Goal: Transaction & Acquisition: Register for event/course

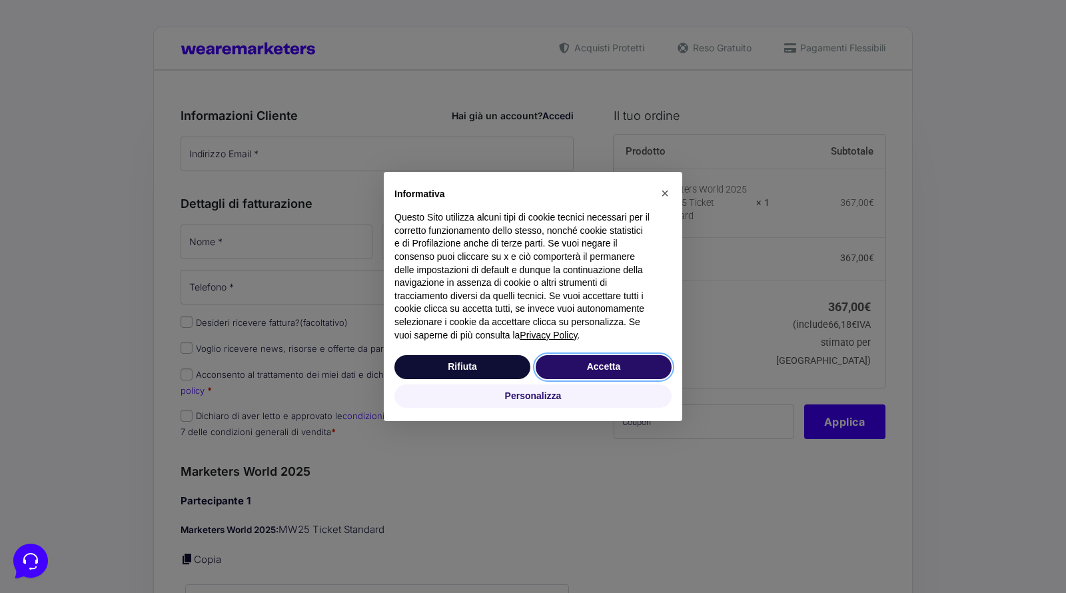
click at [584, 362] on button "Accetta" at bounding box center [604, 367] width 136 height 24
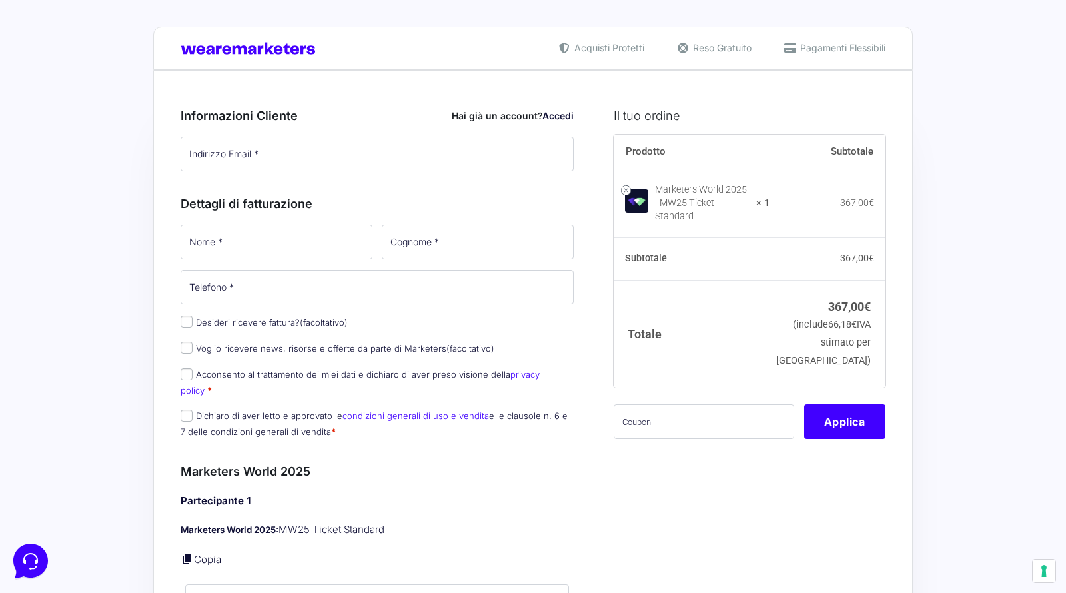
click at [356, 131] on div "Informazioni Cliente Hai già un account? Accedi Indirizzo Email * Password * Ac…" at bounding box center [377, 140] width 393 height 67
click at [356, 142] on input "Indirizzo Email *" at bounding box center [377, 154] width 393 height 35
paste input "[EMAIL_ADDRESS][DOMAIN_NAME]"
type input "[EMAIL_ADDRESS][DOMAIN_NAME]"
click at [315, 225] on input "Nome *" at bounding box center [277, 242] width 192 height 35
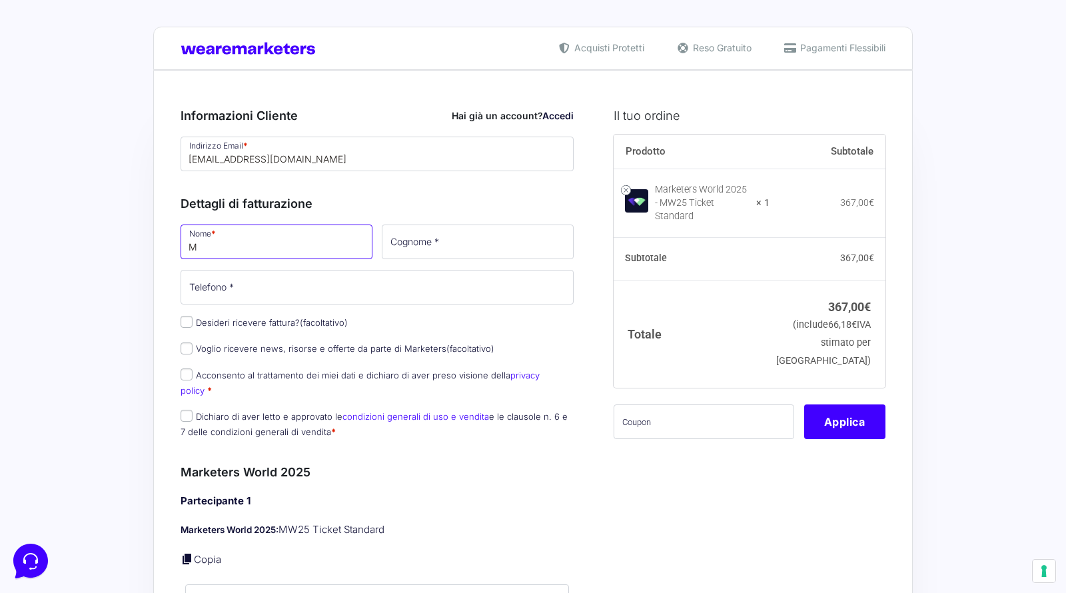
type input "[PERSON_NAME]"
click at [451, 255] on input "Cognome *" at bounding box center [478, 242] width 192 height 35
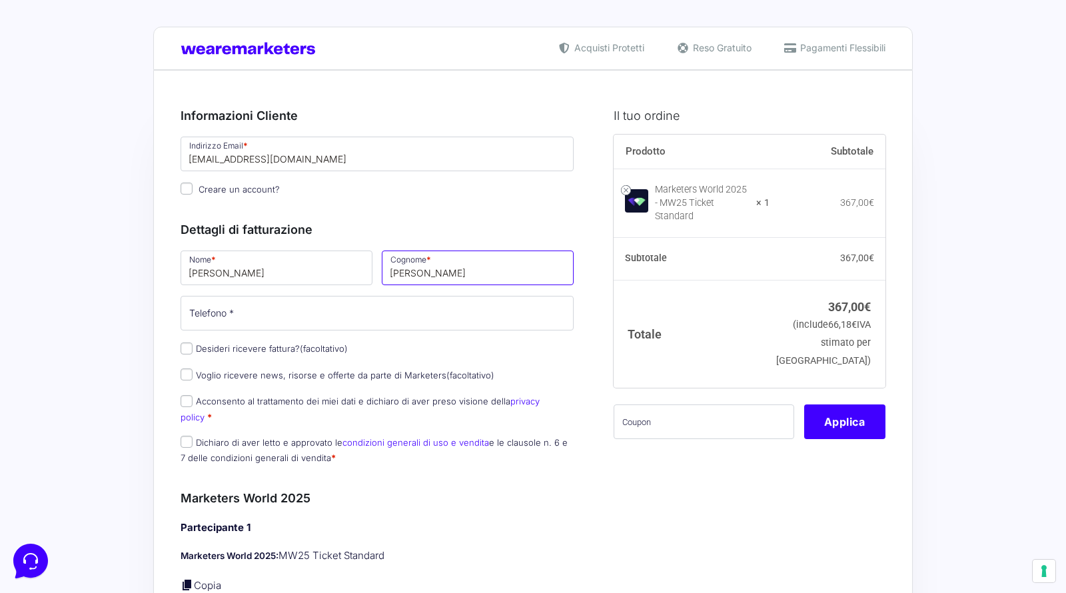
type input "[PERSON_NAME]"
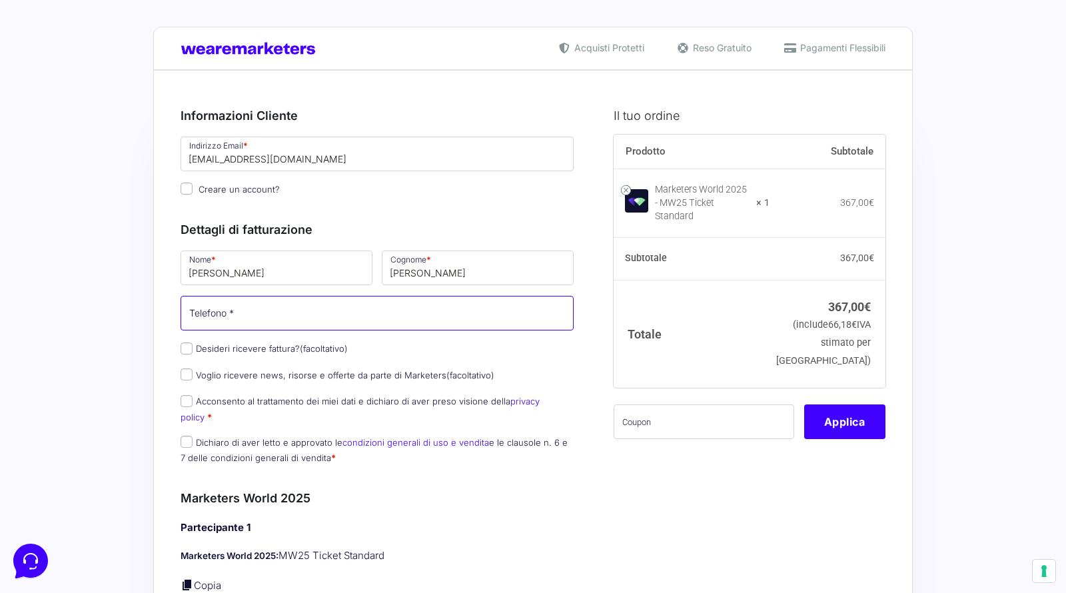
click at [383, 321] on input "Telefono *" at bounding box center [377, 313] width 393 height 35
type input "3278279770"
click at [210, 394] on span "Acconsento al trattamento dei miei dati e dichiaro di aver preso visione della …" at bounding box center [360, 408] width 359 height 28
click at [222, 403] on label "Acconsento al trattamento dei miei dati e dichiaro di aver preso visione della …" at bounding box center [360, 409] width 359 height 26
click at [193, 403] on input "Acconsento al trattamento dei miei dati e dichiaro di aver preso visione della …" at bounding box center [187, 401] width 12 height 12
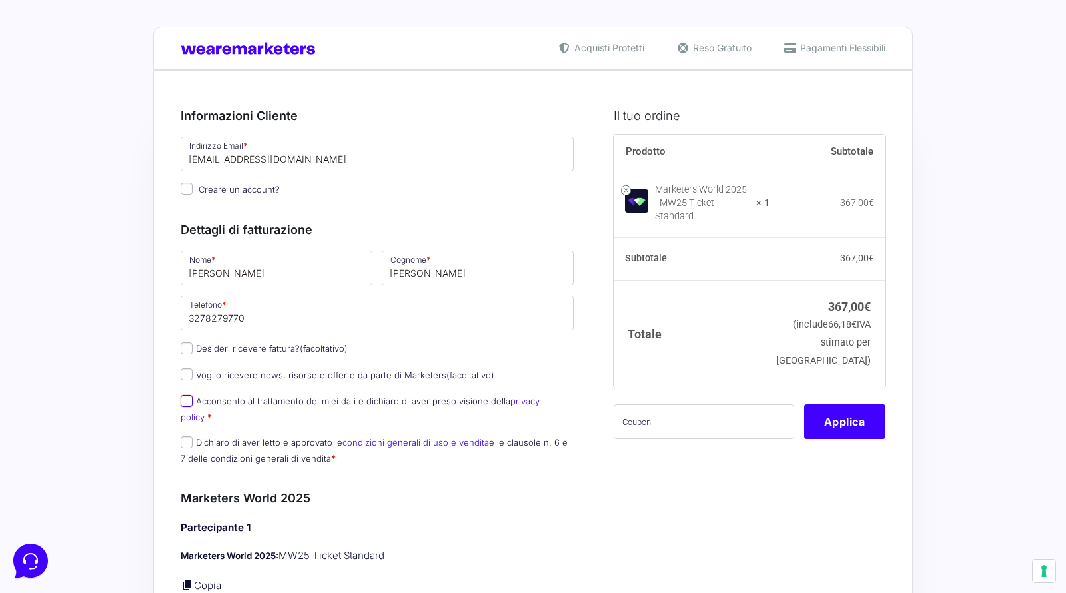
checkbox input "true"
click at [207, 437] on label "Dichiaro di aver letto e approvato le condizioni generali di uso e vendita e le…" at bounding box center [374, 450] width 387 height 26
click at [193, 436] on input "Dichiaro di aver letto e approvato le condizioni generali di uso e vendita e le…" at bounding box center [187, 442] width 12 height 12
checkbox input "true"
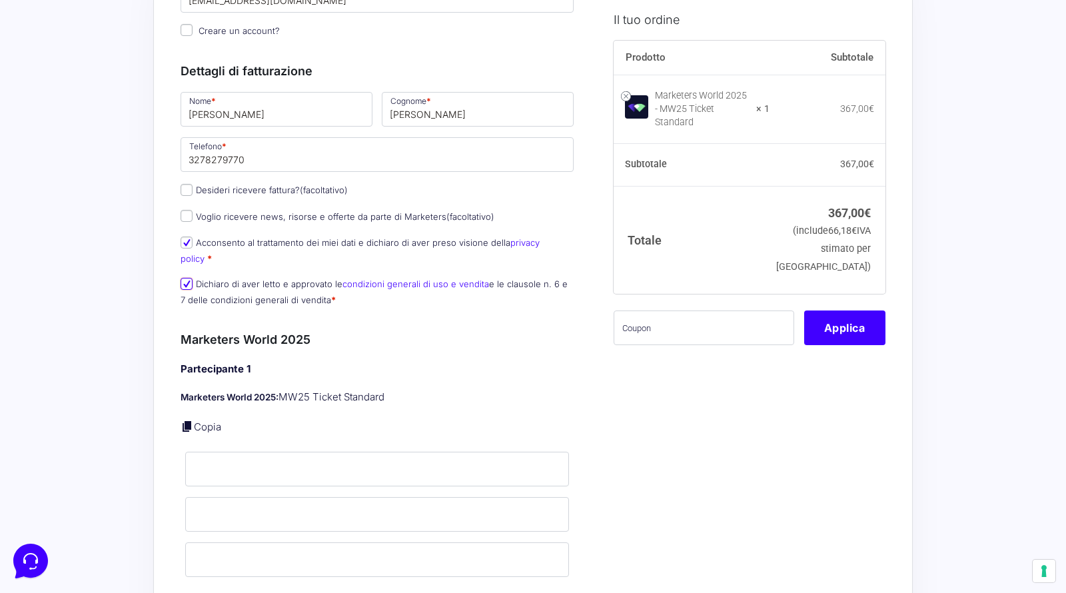
scroll to position [227, 0]
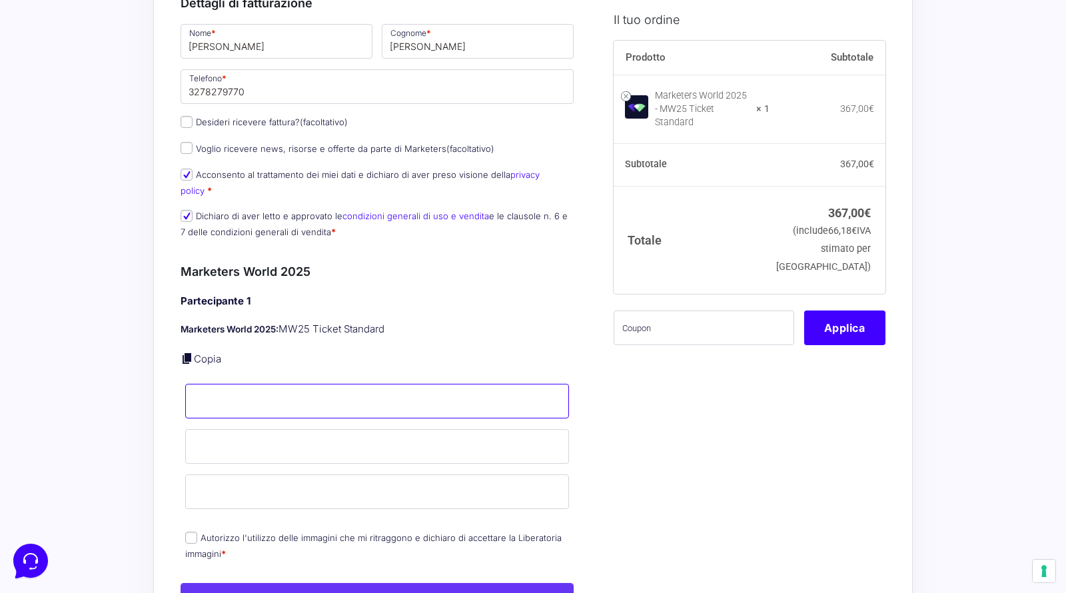
click at [308, 393] on input "Nome *" at bounding box center [377, 401] width 384 height 35
type input "[PERSON_NAME]"
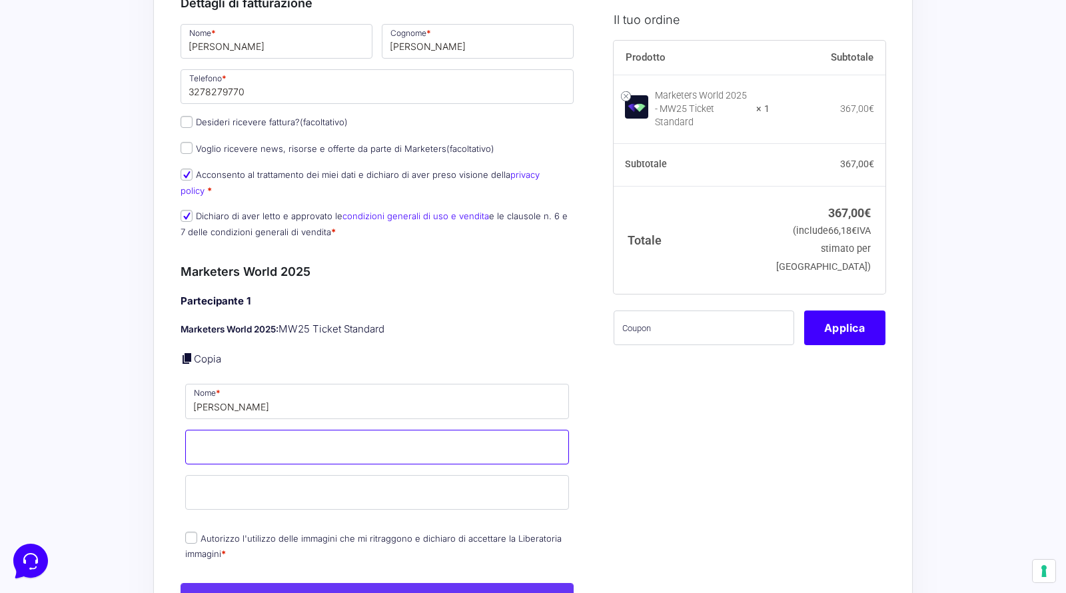
click at [308, 441] on input "Cognome *" at bounding box center [377, 447] width 384 height 35
type input "[PERSON_NAME]"
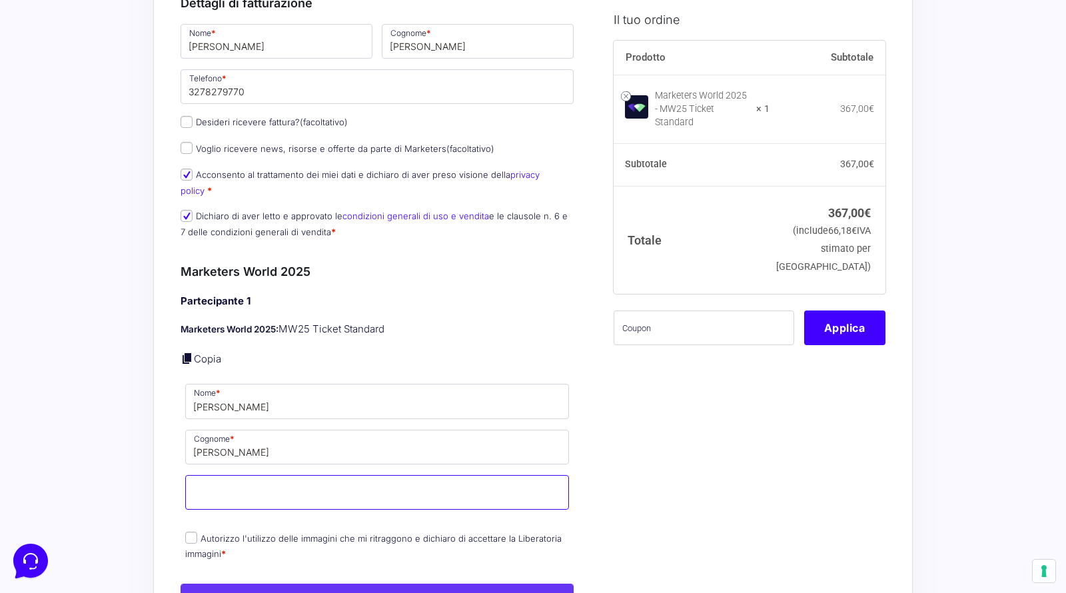
click at [316, 478] on input "Email *" at bounding box center [377, 492] width 384 height 35
paste input "[EMAIL_ADDRESS][DOMAIN_NAME]"
type input "[EMAIL_ADDRESS][DOMAIN_NAME]"
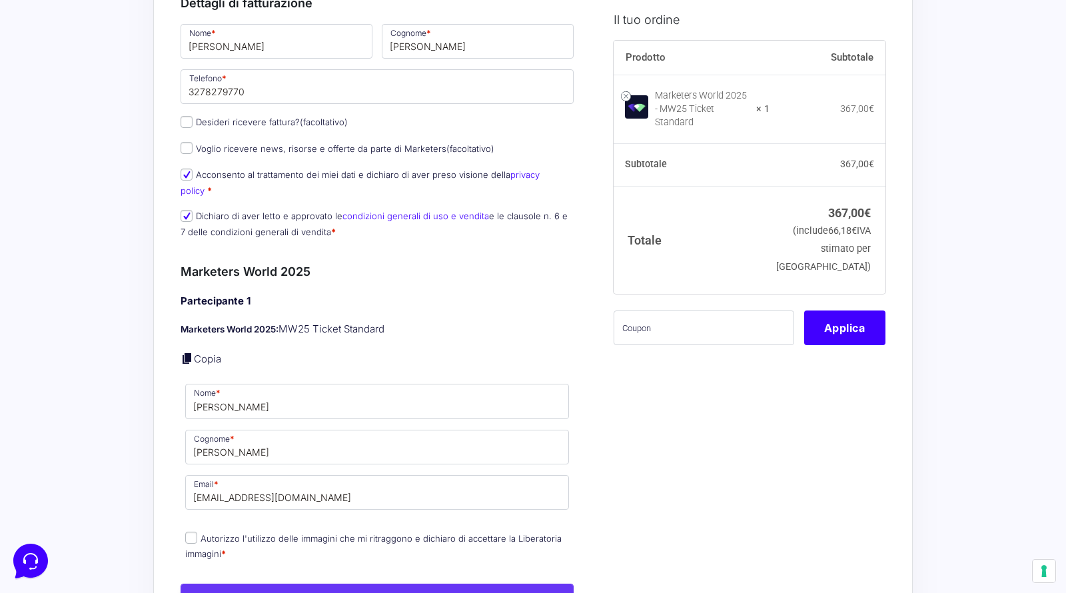
click at [225, 533] on label "Autorizzo l'utilizzo delle immagini che mi ritraggono e dichiaro di accettare l…" at bounding box center [373, 546] width 376 height 26
click at [197, 532] on input "Autorizzo l'utilizzo delle immagini che mi ritraggono e dichiaro di accettare l…" at bounding box center [191, 538] width 12 height 12
checkbox input "true"
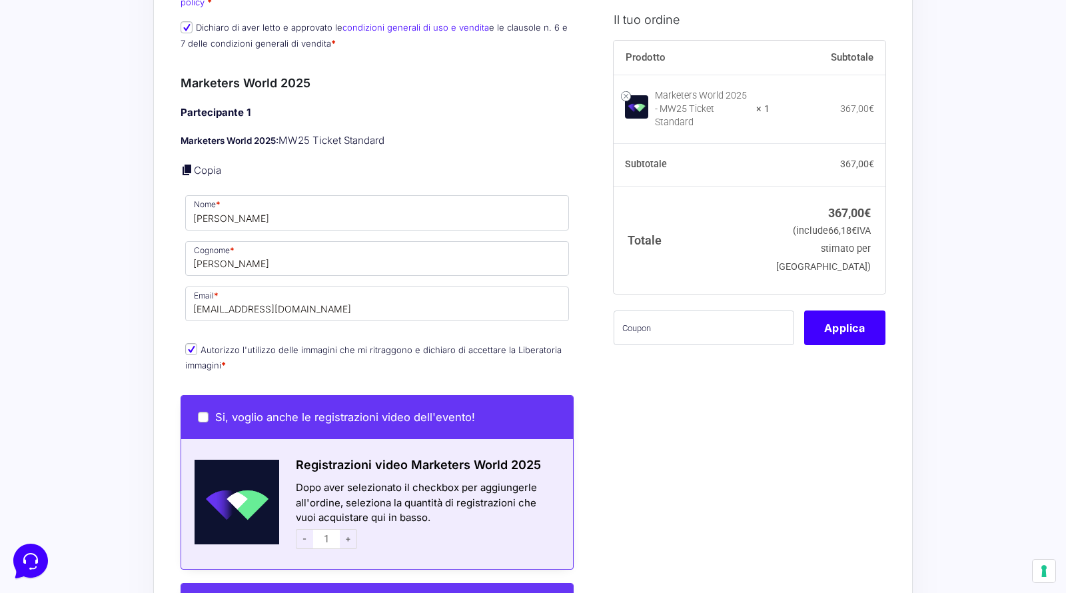
scroll to position [694, 0]
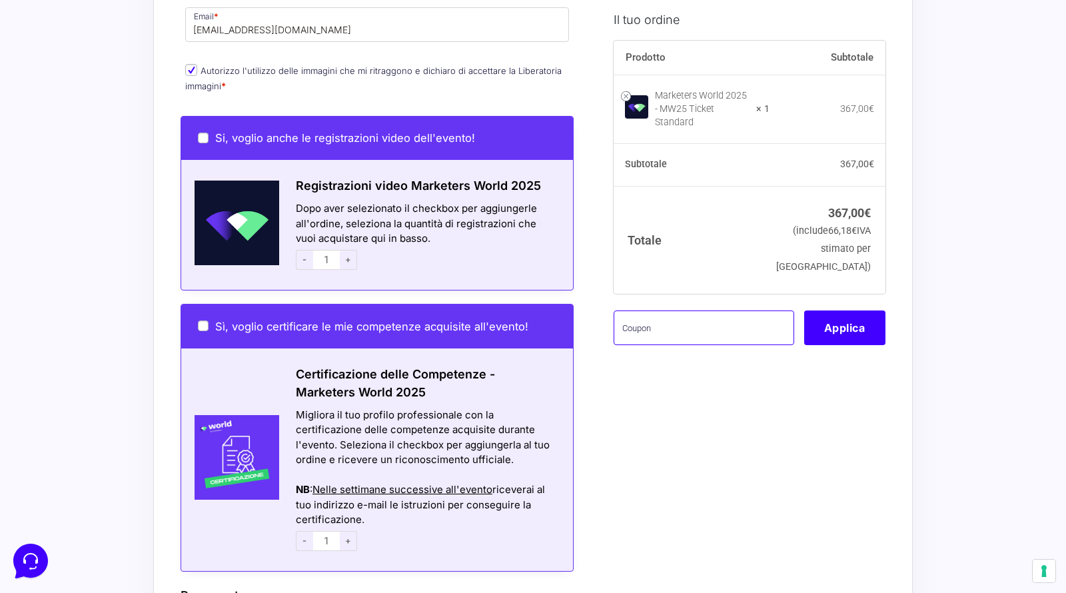
click at [752, 323] on input "text" at bounding box center [704, 327] width 181 height 35
type input "mbgtest"
click at [846, 318] on button "Applica" at bounding box center [844, 327] width 81 height 35
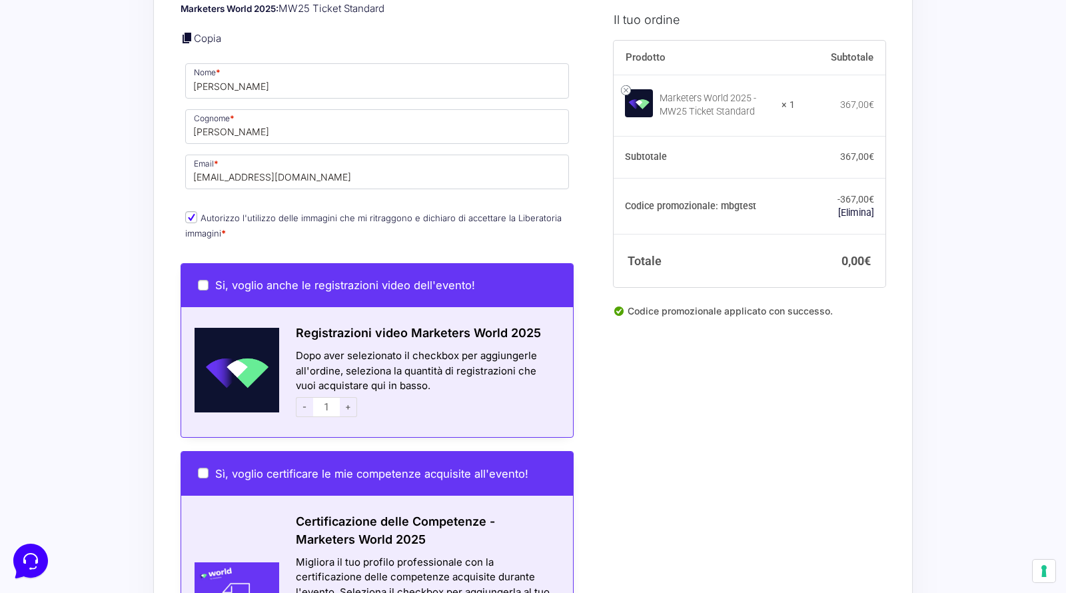
scroll to position [961, 0]
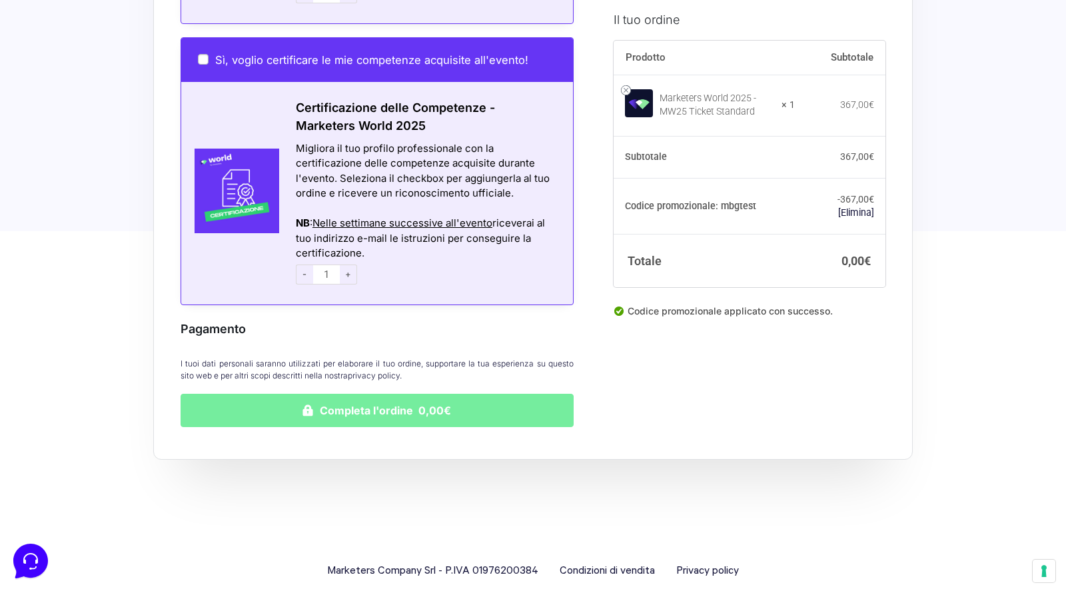
click at [451, 394] on button "Completa l'ordine 0,00€" at bounding box center [377, 410] width 393 height 33
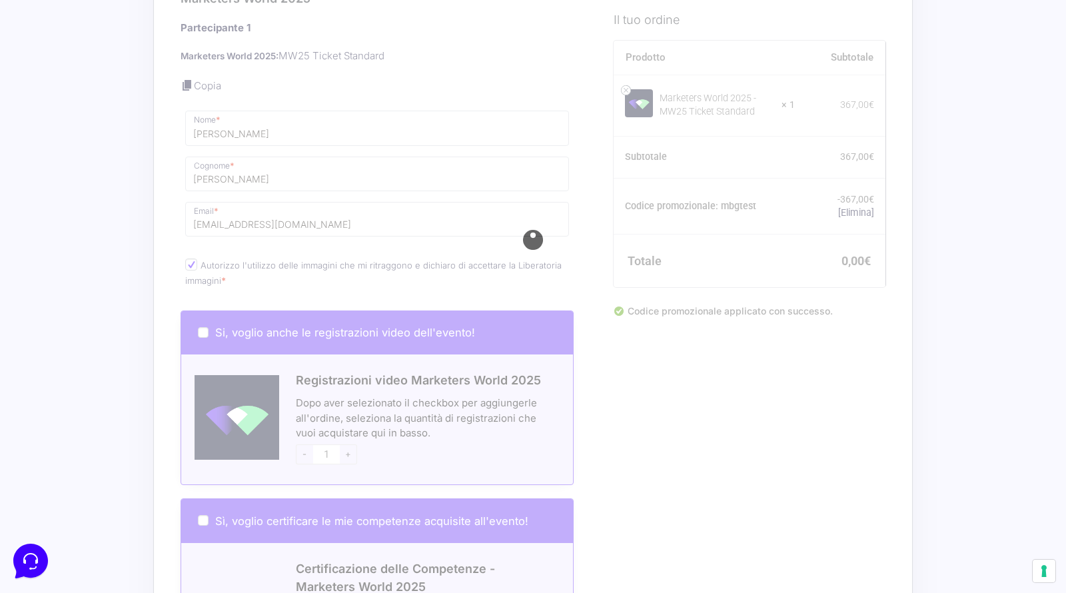
scroll to position [262, 0]
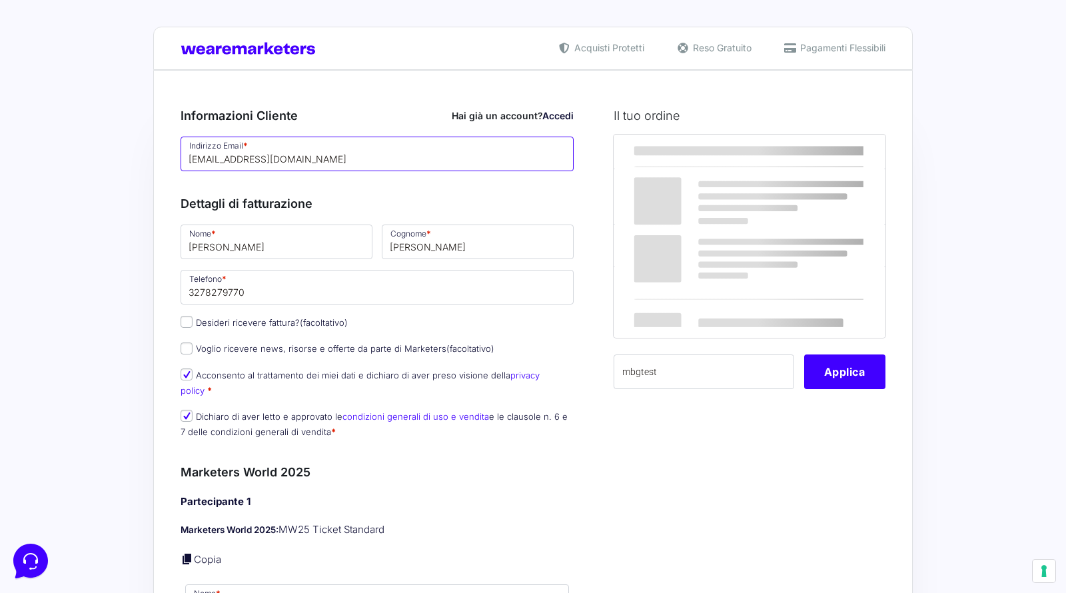
click at [294, 145] on input "[EMAIL_ADDRESS][DOMAIN_NAME]" at bounding box center [377, 154] width 393 height 35
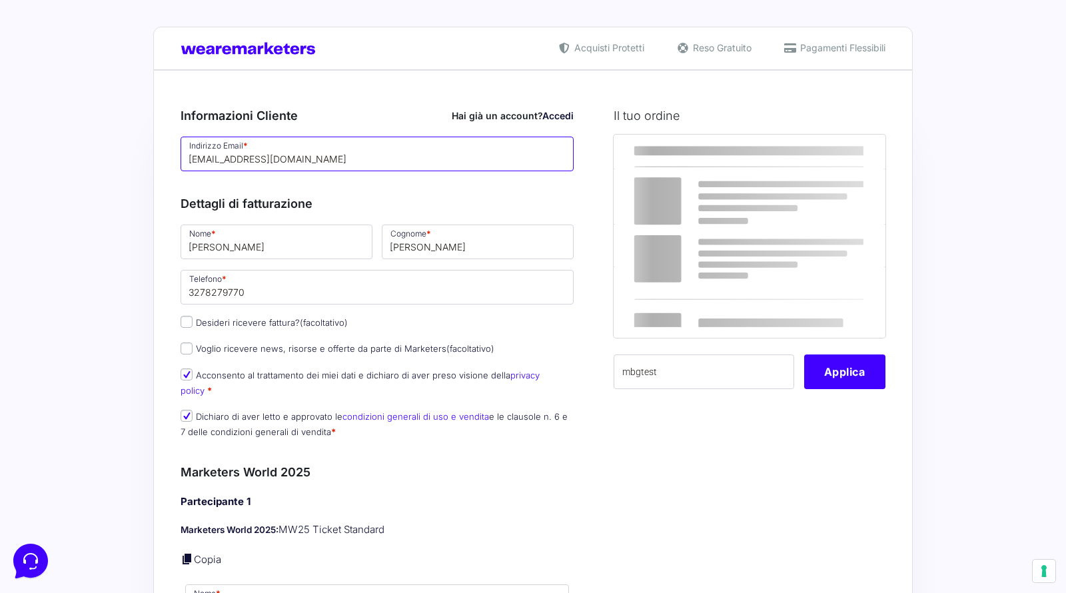
click at [293, 149] on input "[EMAIL_ADDRESS][DOMAIN_NAME]" at bounding box center [377, 154] width 393 height 35
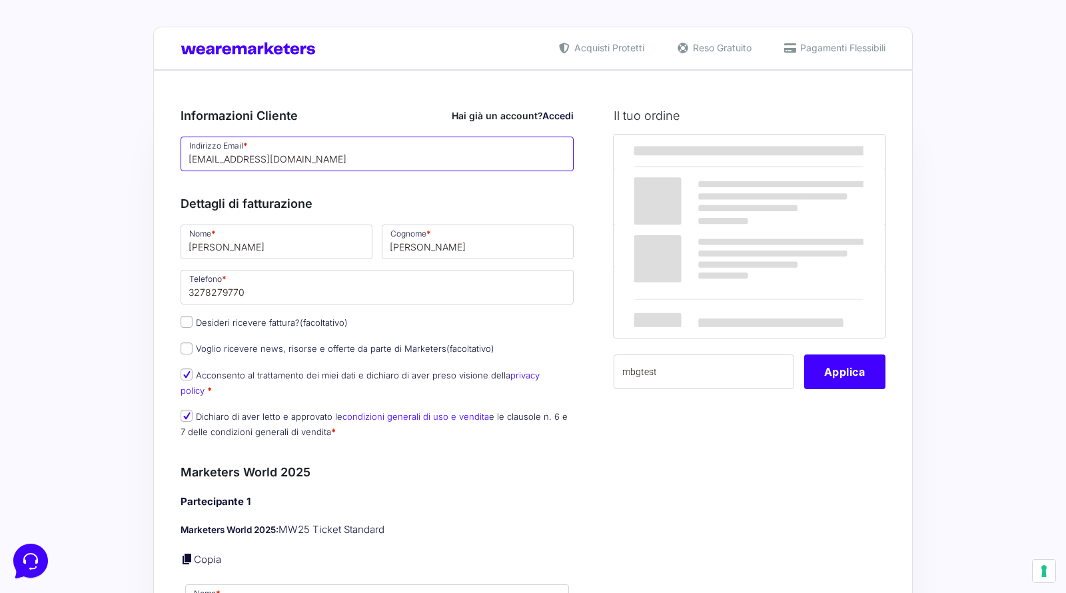
click at [293, 149] on input "[EMAIL_ADDRESS][DOMAIN_NAME]" at bounding box center [377, 154] width 393 height 35
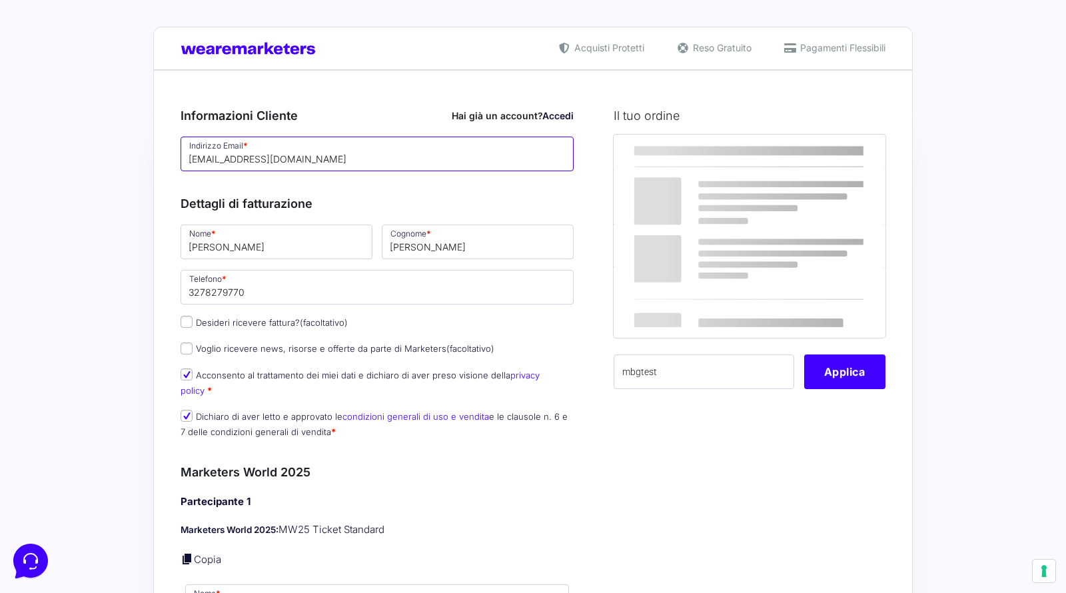
click at [293, 149] on input "[EMAIL_ADDRESS][DOMAIN_NAME]" at bounding box center [377, 154] width 393 height 35
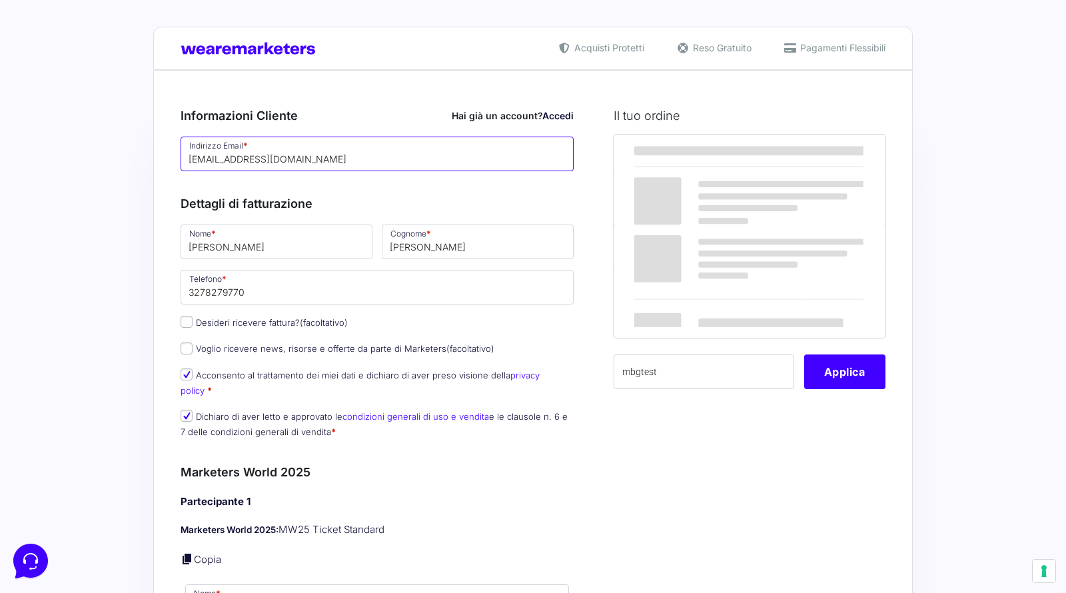
paste input "jaweraj888@aupvs"
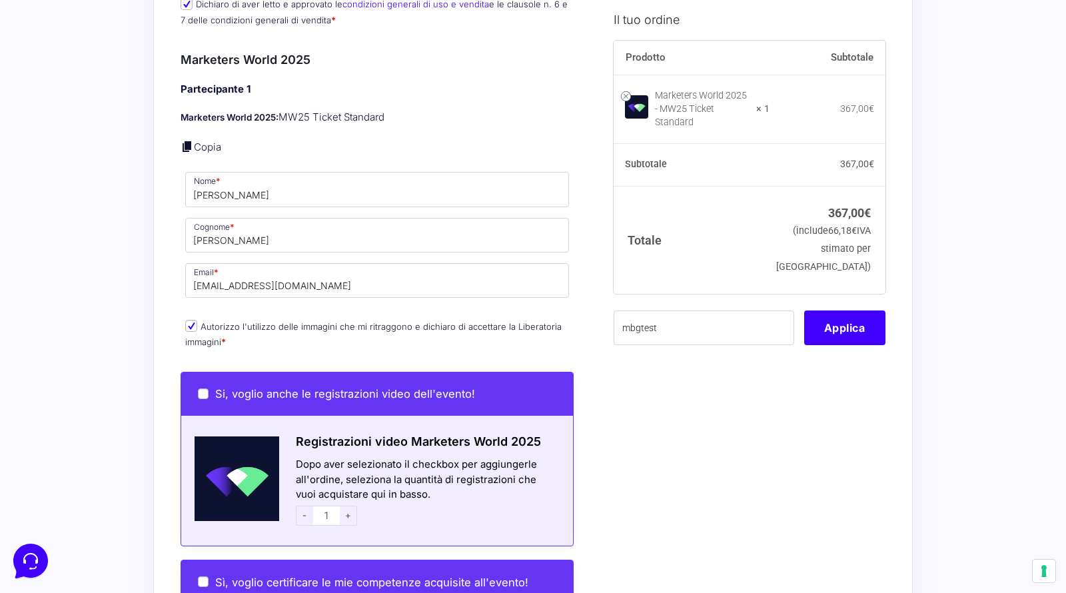
scroll to position [436, 0]
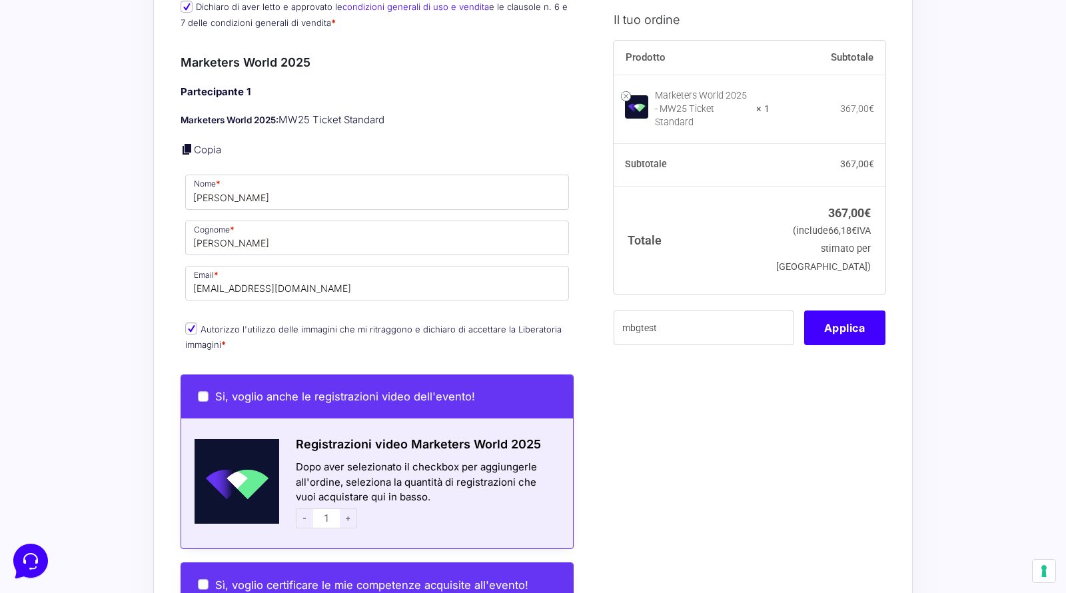
type input "[EMAIL_ADDRESS][DOMAIN_NAME]"
click at [404, 266] on input "[EMAIL_ADDRESS][DOMAIN_NAME]" at bounding box center [377, 283] width 384 height 35
click at [400, 266] on input "[EMAIL_ADDRESS][DOMAIN_NAME]" at bounding box center [377, 283] width 384 height 35
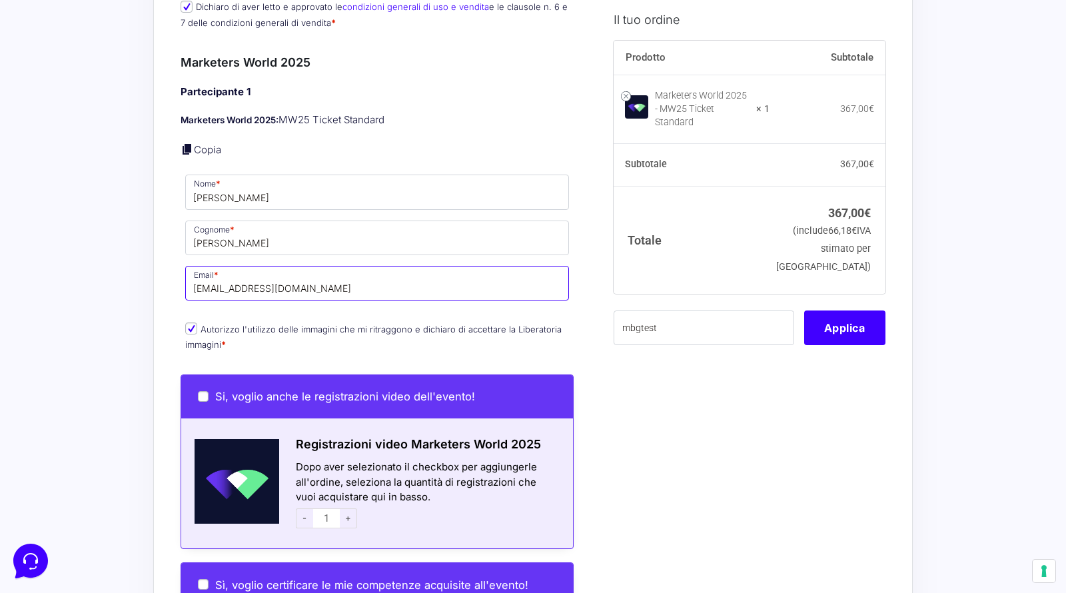
paste input "jaweraj888@aupvs"
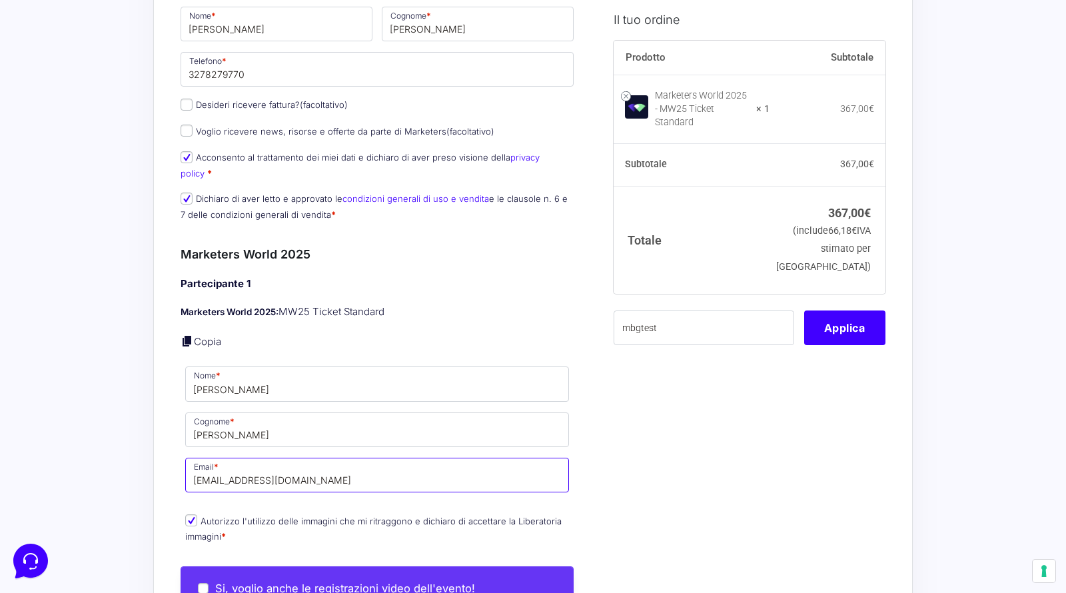
scroll to position [250, 0]
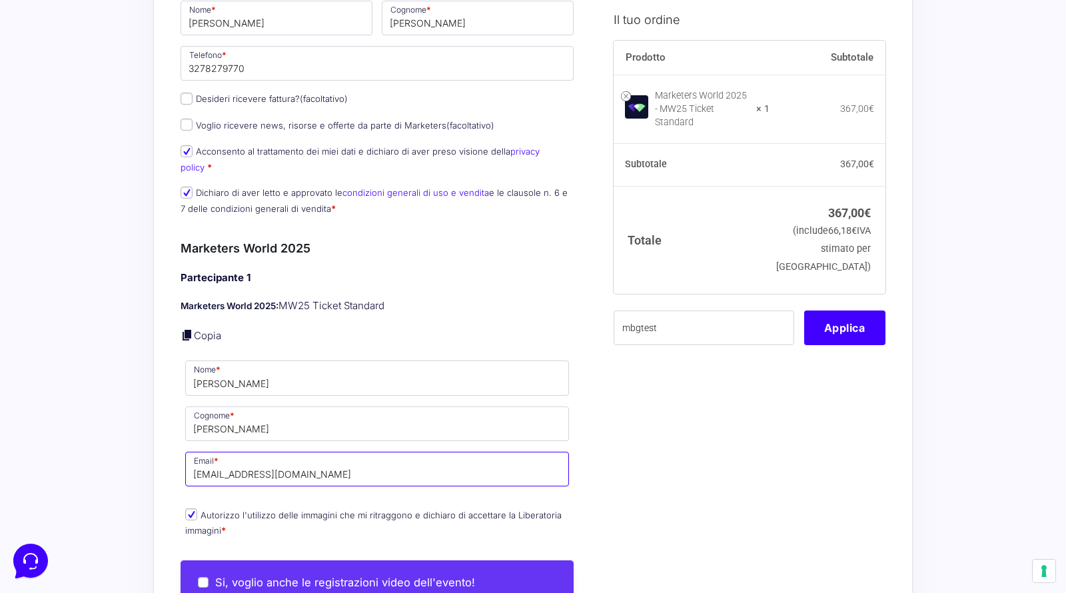
paste input "nijogo1273@fintehs"
type input "[EMAIL_ADDRESS][DOMAIN_NAME]"
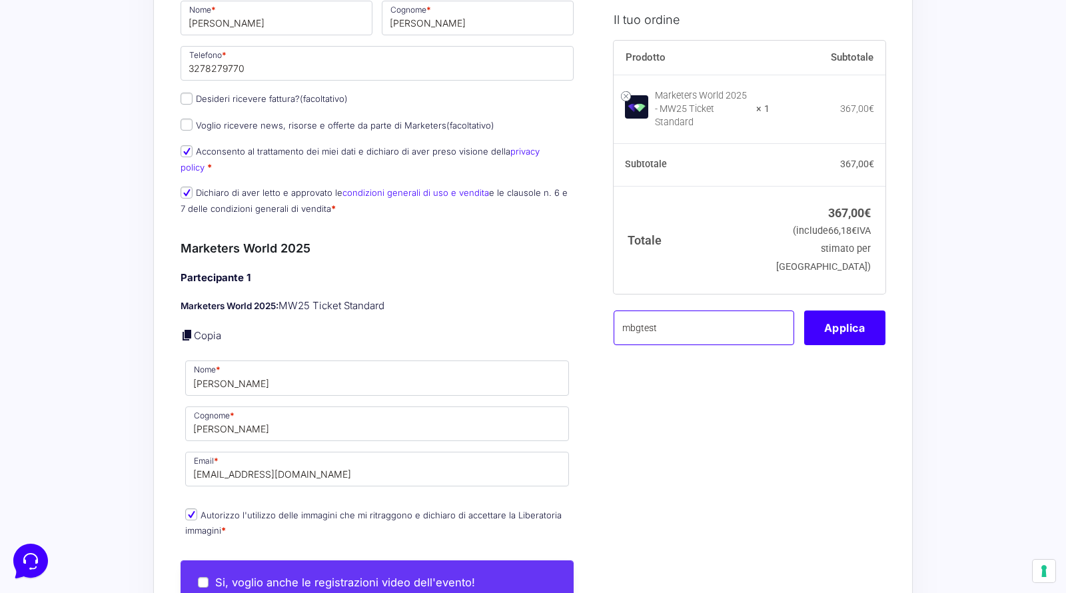
click at [718, 315] on input "mbgtest" at bounding box center [704, 327] width 181 height 35
type input "mbgtest"
click at [829, 310] on button "Applica" at bounding box center [844, 327] width 81 height 35
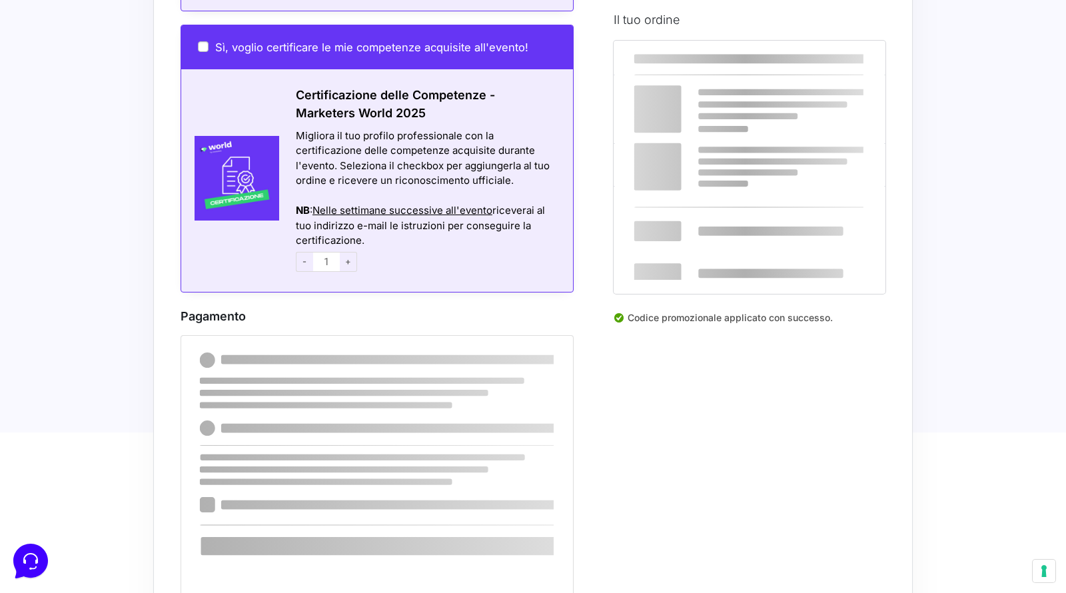
scroll to position [961, 0]
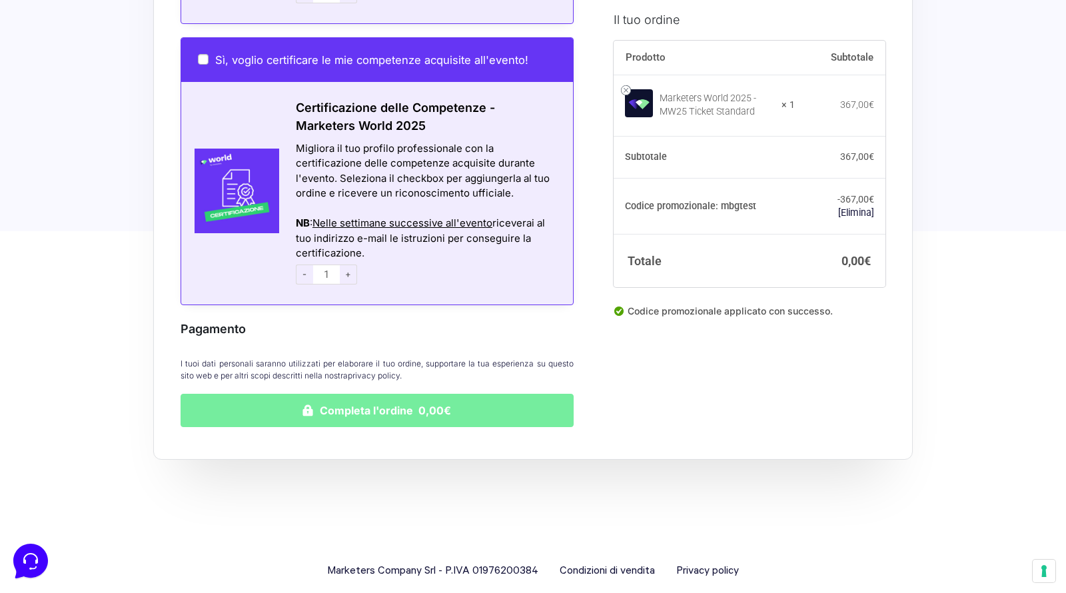
click at [454, 394] on button "Completa l'ordine 0,00€" at bounding box center [377, 410] width 393 height 33
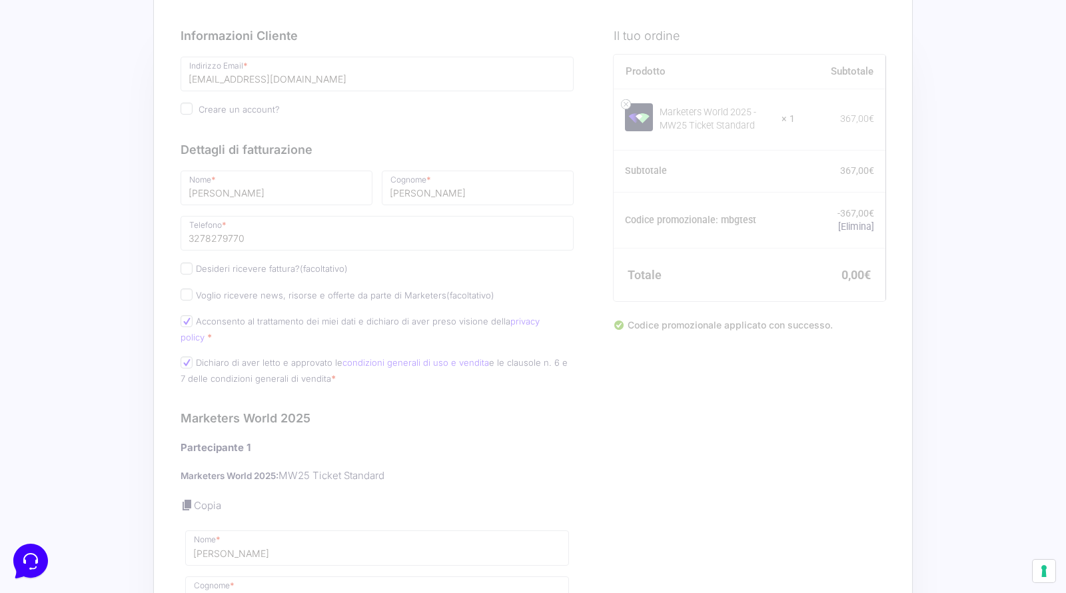
scroll to position [0, 0]
